Goal: Information Seeking & Learning: Learn about a topic

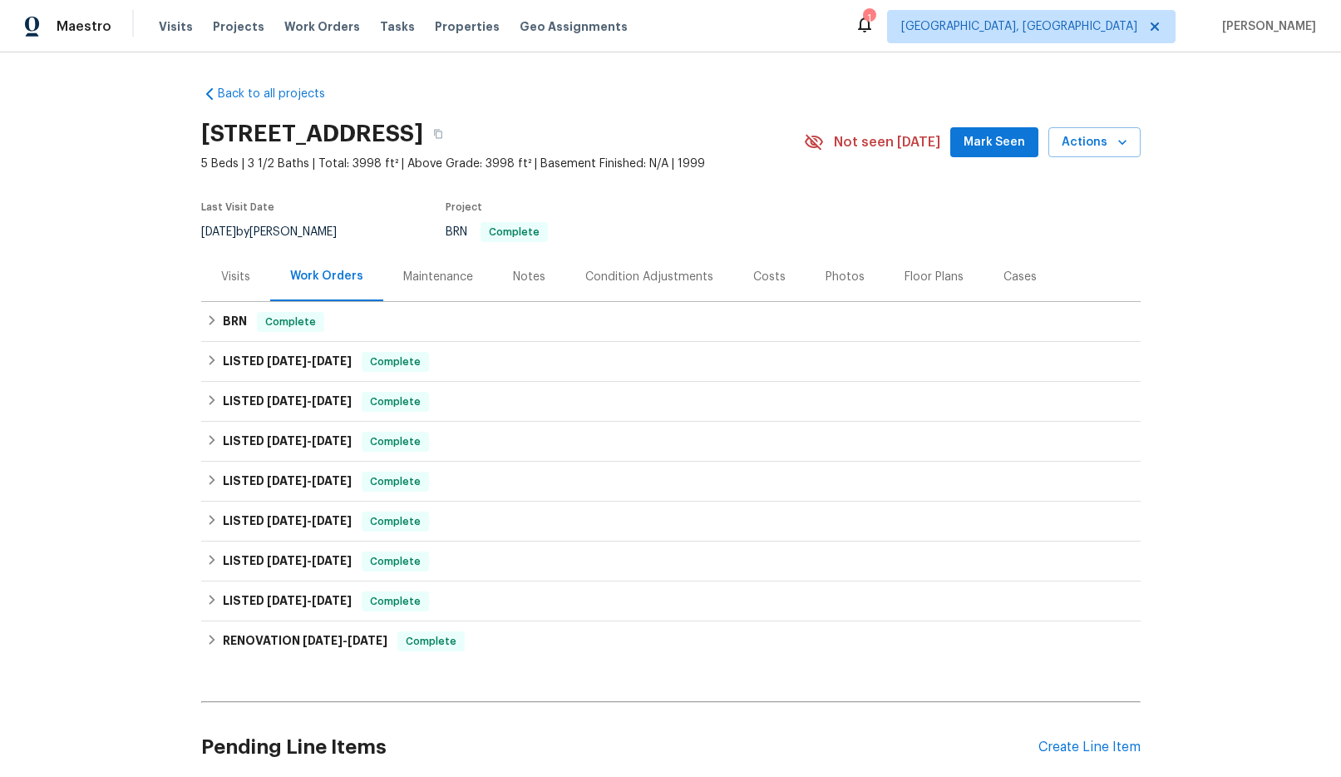
click at [628, 264] on div "Condition Adjustments" at bounding box center [649, 276] width 168 height 49
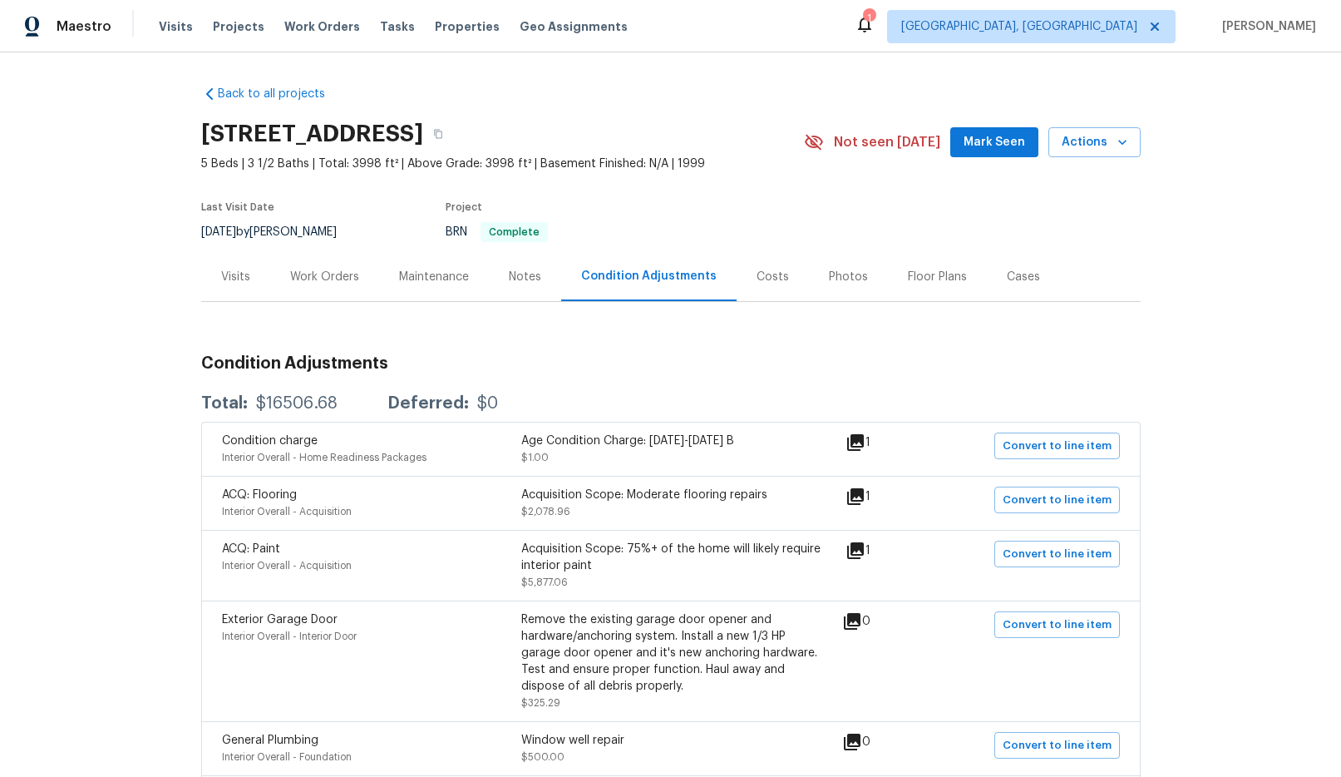
click at [757, 276] on div "Costs" at bounding box center [773, 277] width 32 height 17
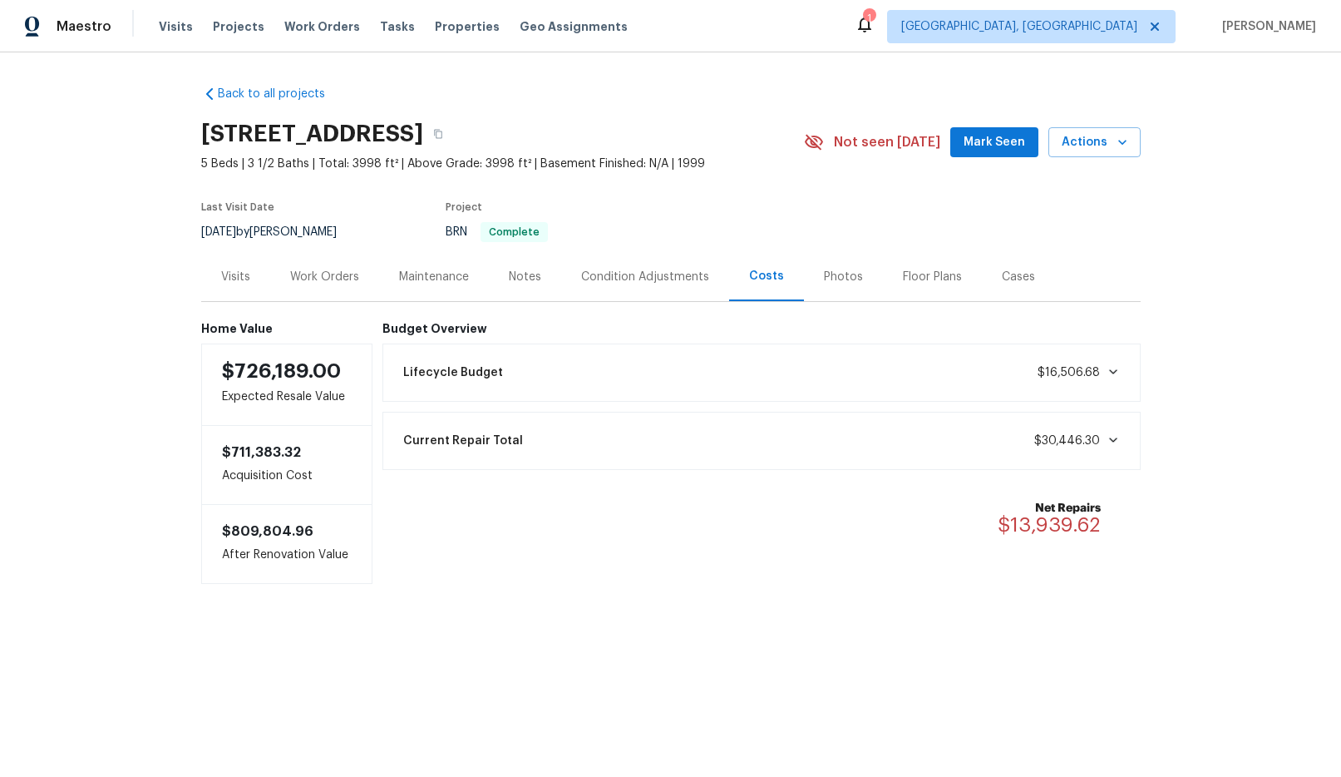
click at [1100, 379] on span "$16,506.68" at bounding box center [1079, 372] width 82 height 17
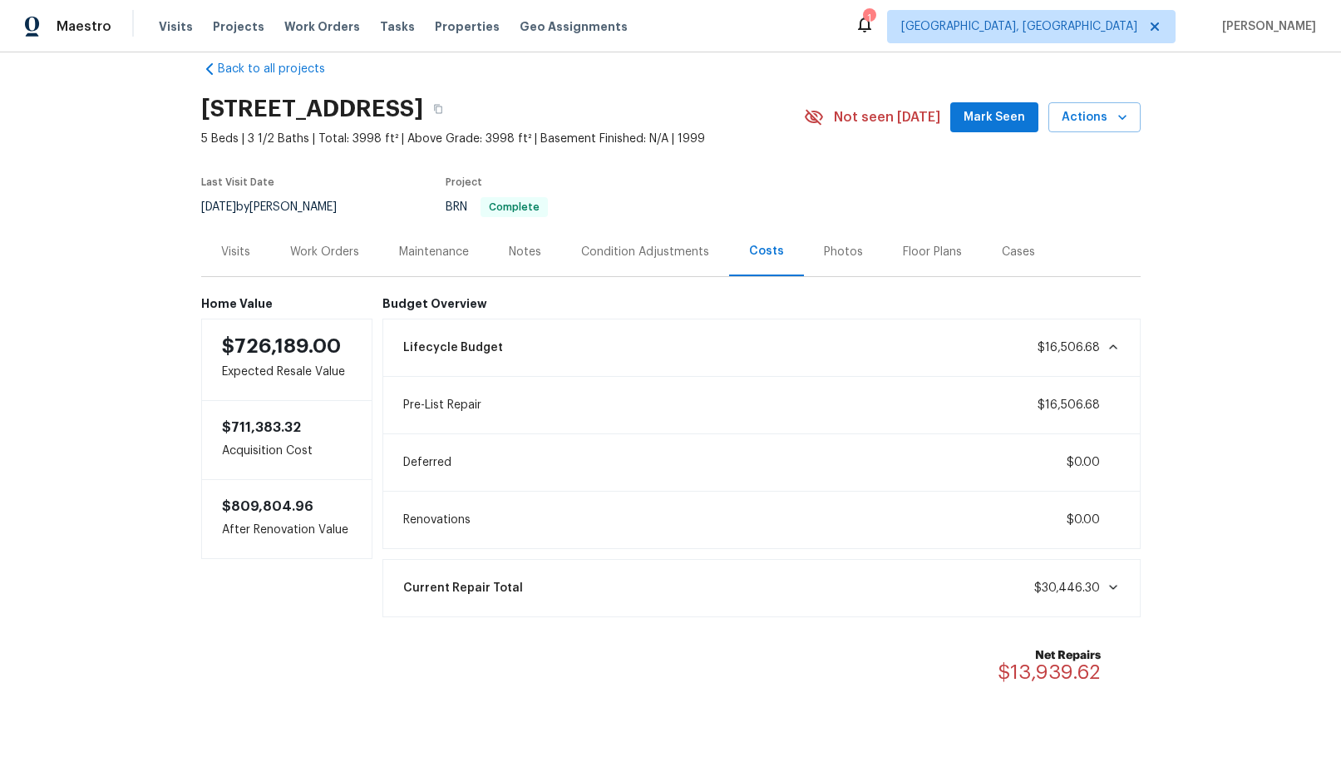
scroll to position [56, 0]
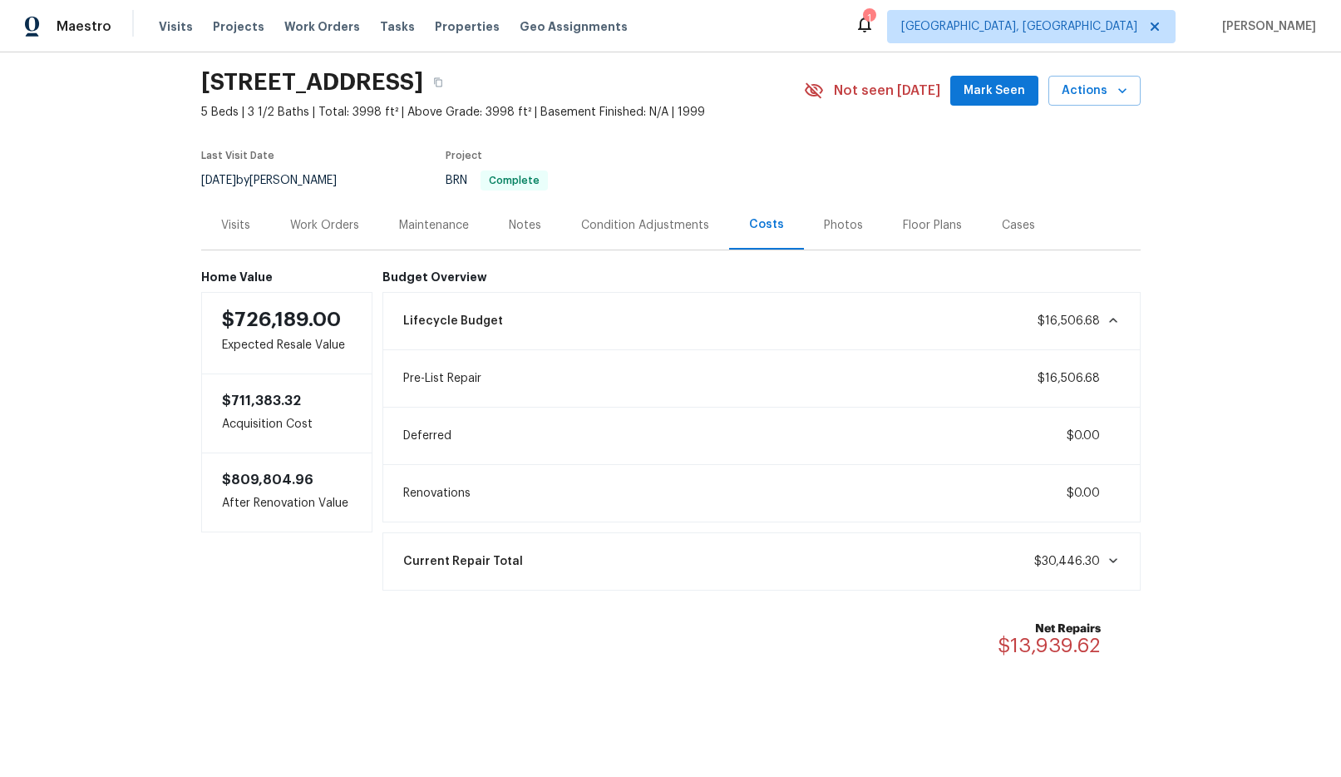
click at [1109, 318] on icon at bounding box center [1113, 320] width 13 height 13
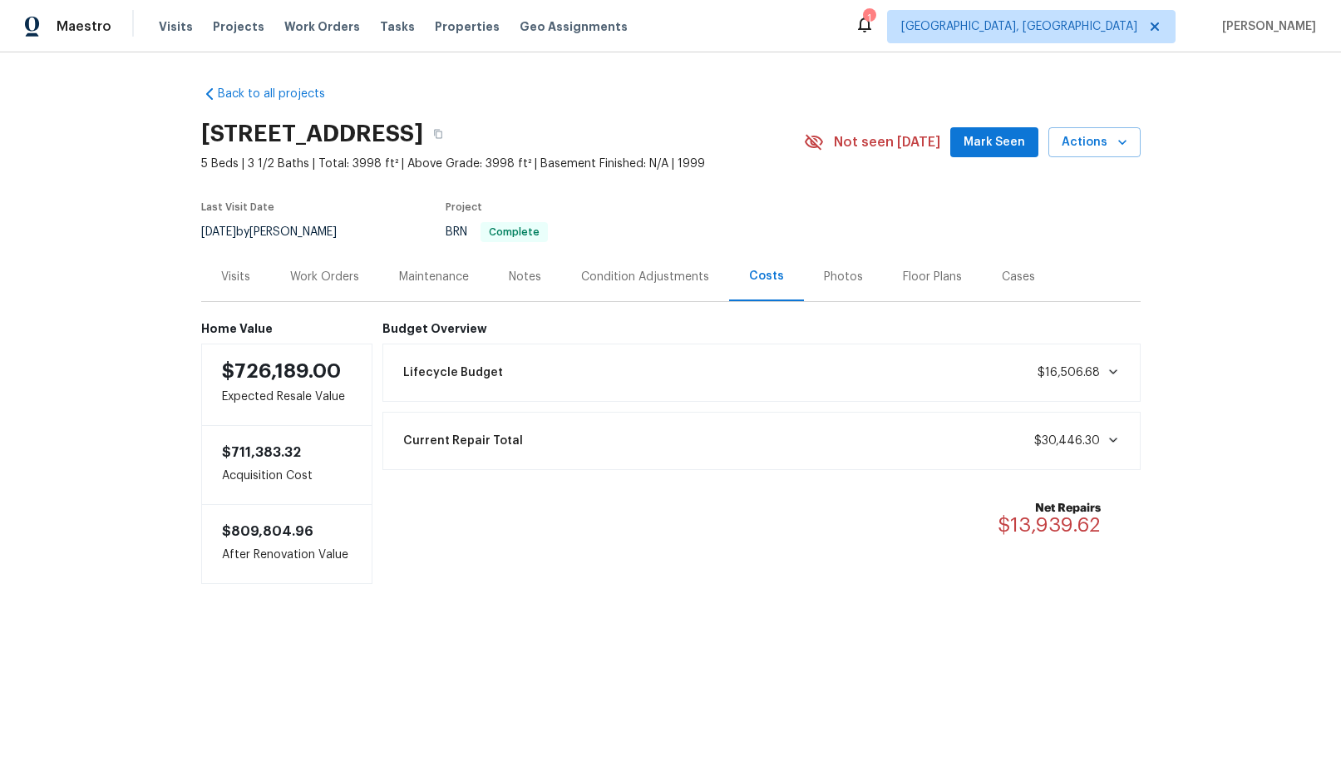
click at [1099, 385] on div "Lifecycle Budget $16,506.68" at bounding box center [761, 372] width 737 height 37
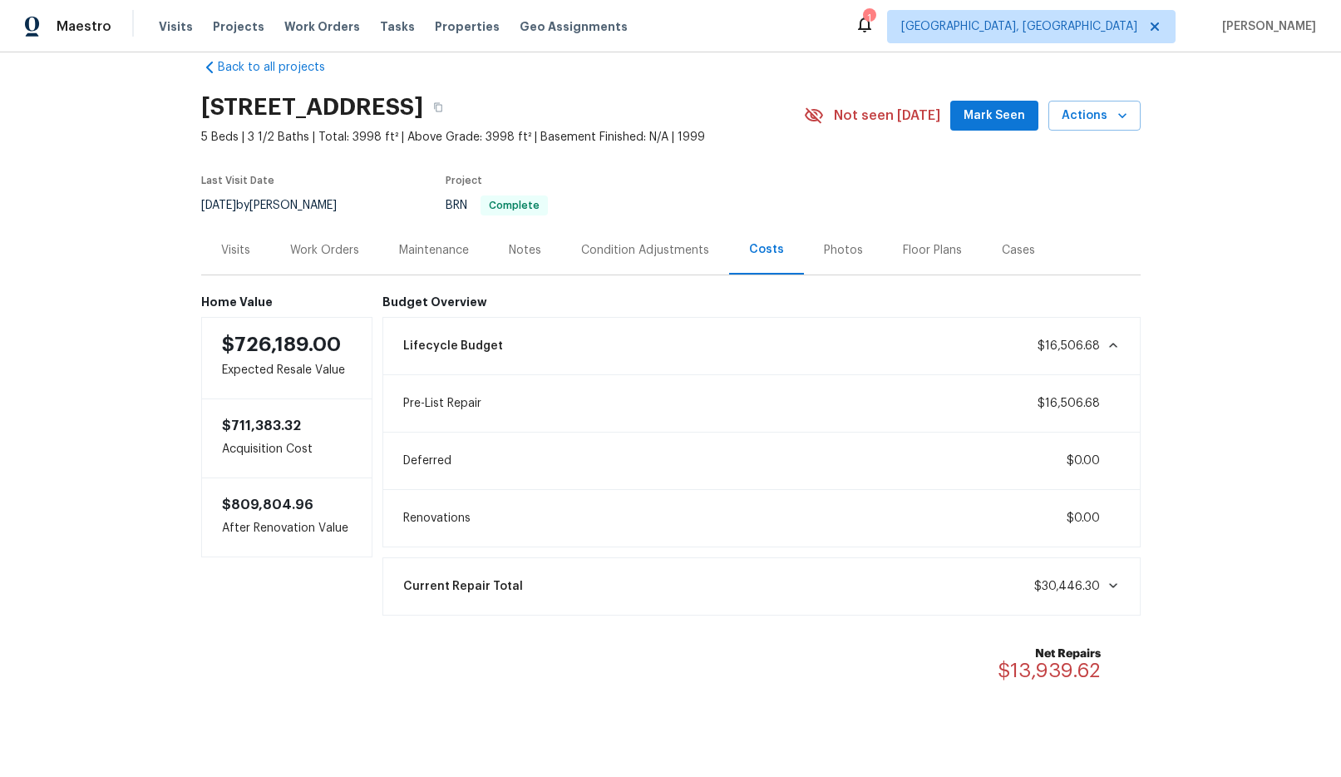
scroll to position [63, 0]
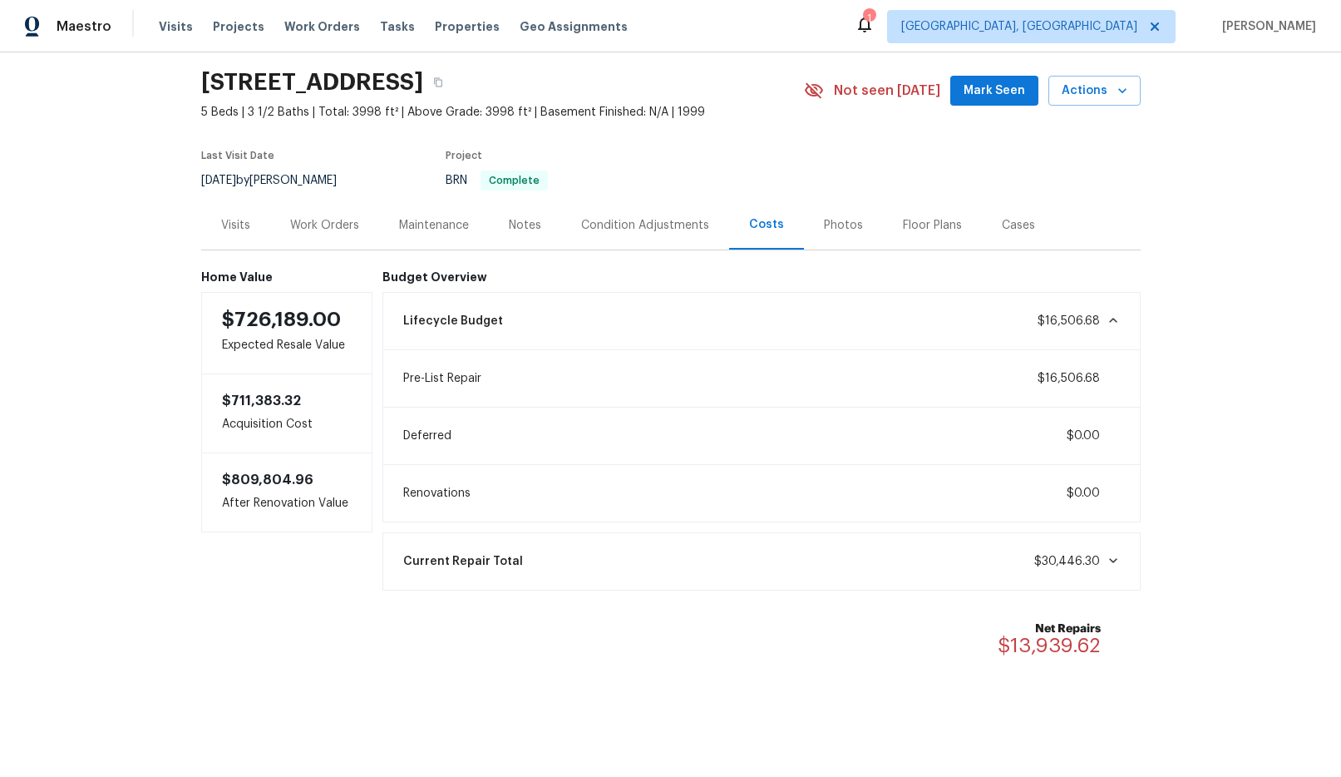
click at [1109, 555] on icon at bounding box center [1113, 560] width 13 height 13
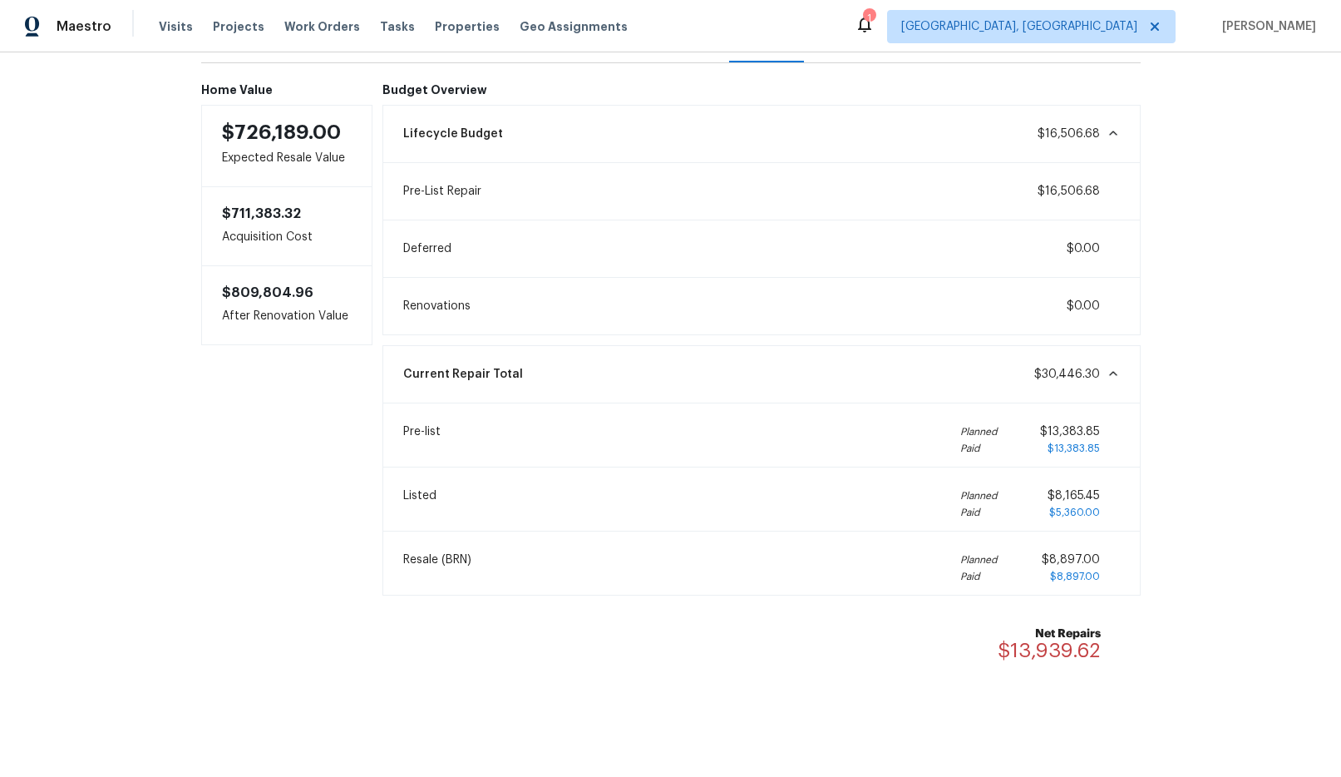
scroll to position [210, 0]
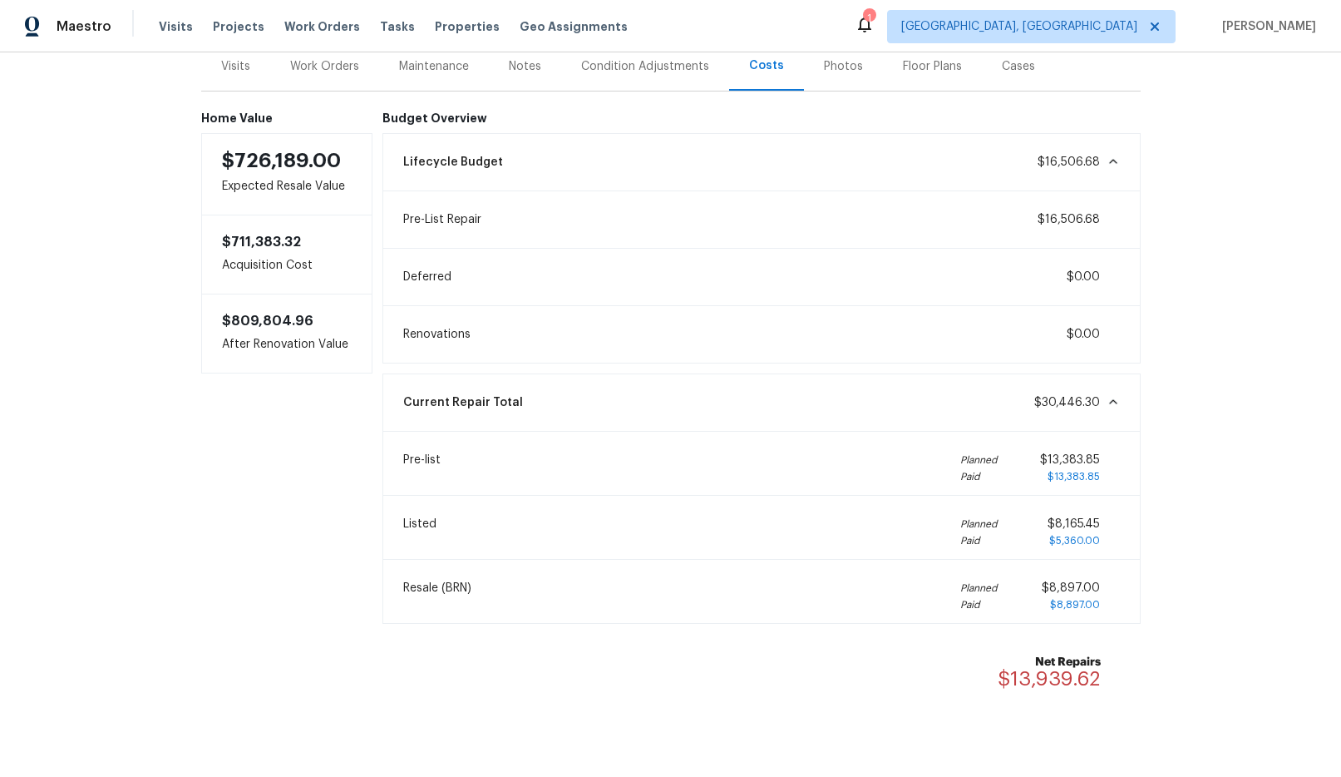
drag, startPoint x: 543, startPoint y: 28, endPoint x: 454, endPoint y: 89, distance: 107.7
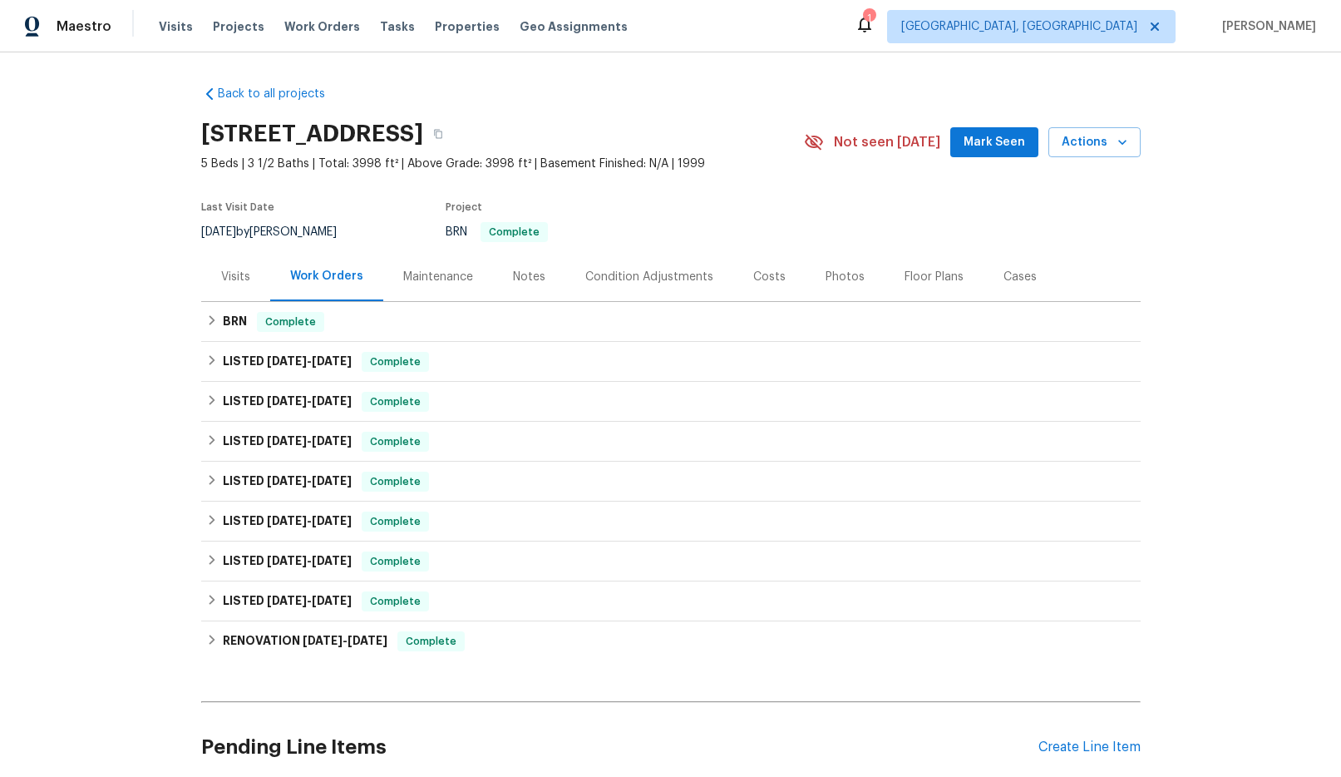
drag, startPoint x: 486, startPoint y: 60, endPoint x: 477, endPoint y: 57, distance: 10.5
